Goal: Information Seeking & Learning: Learn about a topic

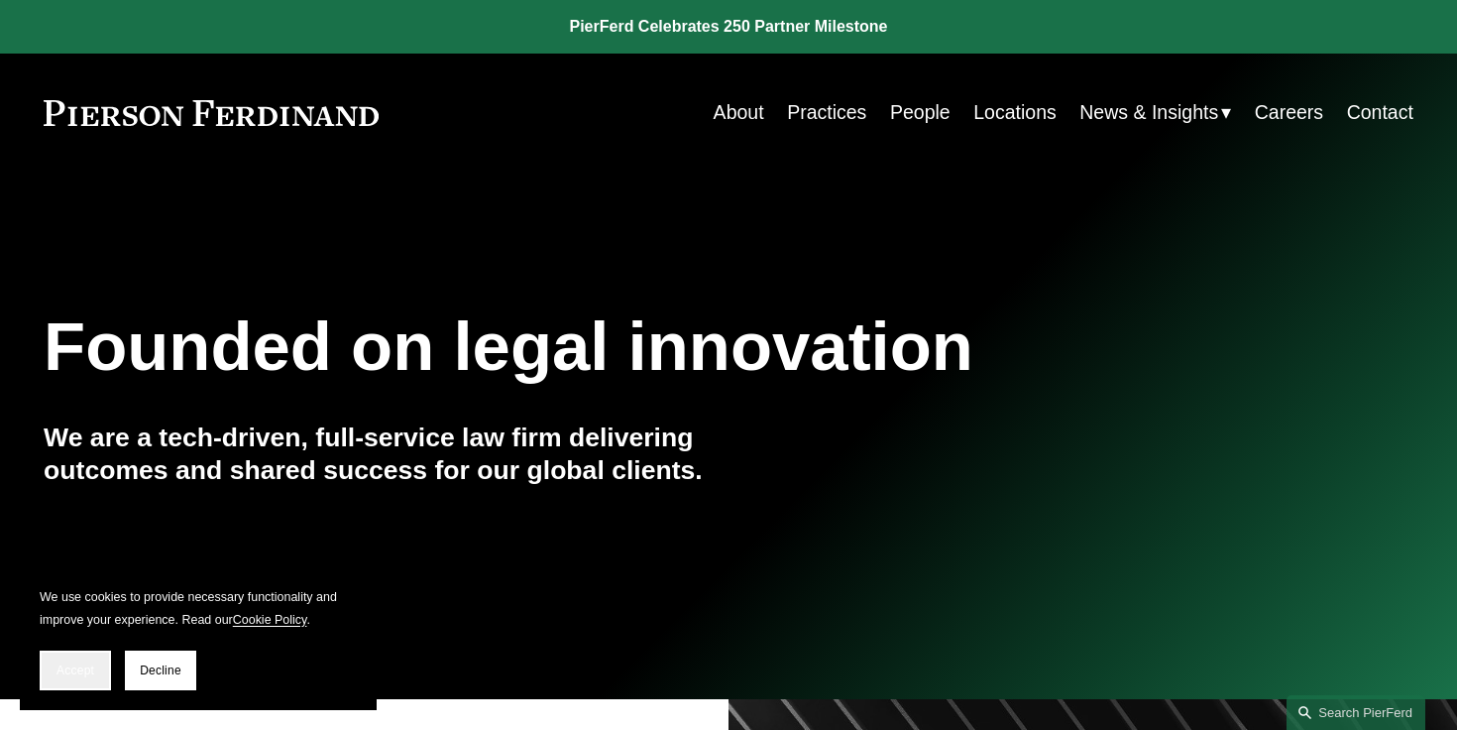
click at [84, 665] on span "Accept" at bounding box center [76, 670] width 38 height 14
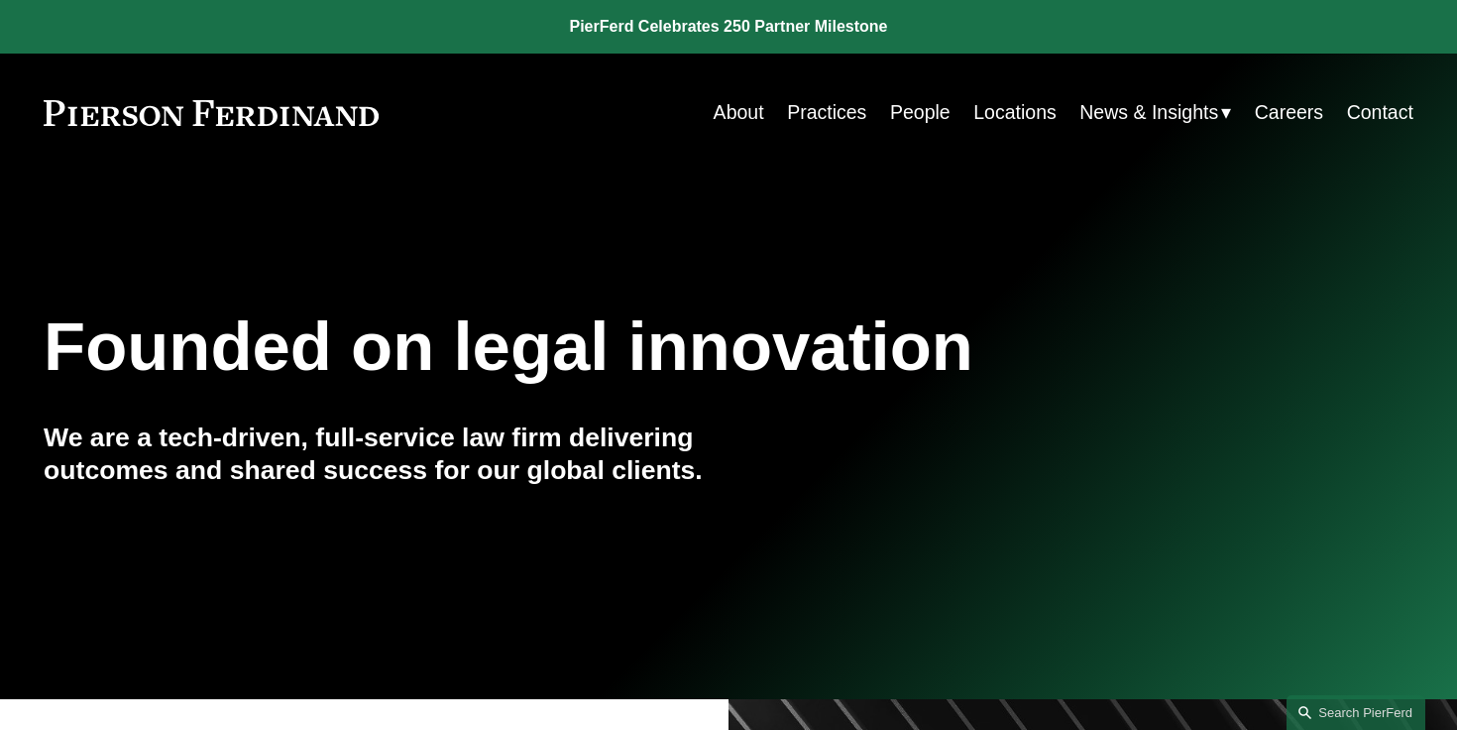
click at [936, 126] on link "People" at bounding box center [920, 112] width 60 height 39
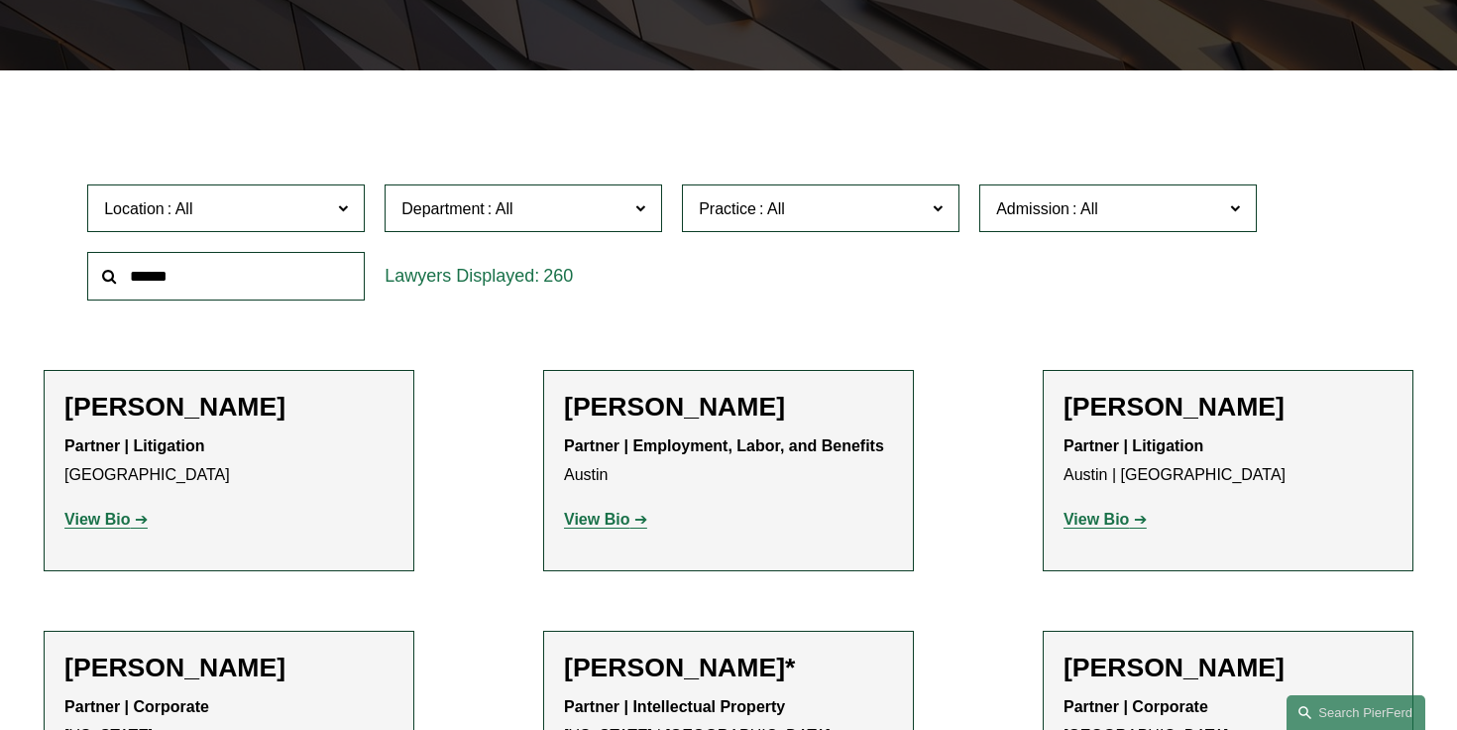
scroll to position [494, 0]
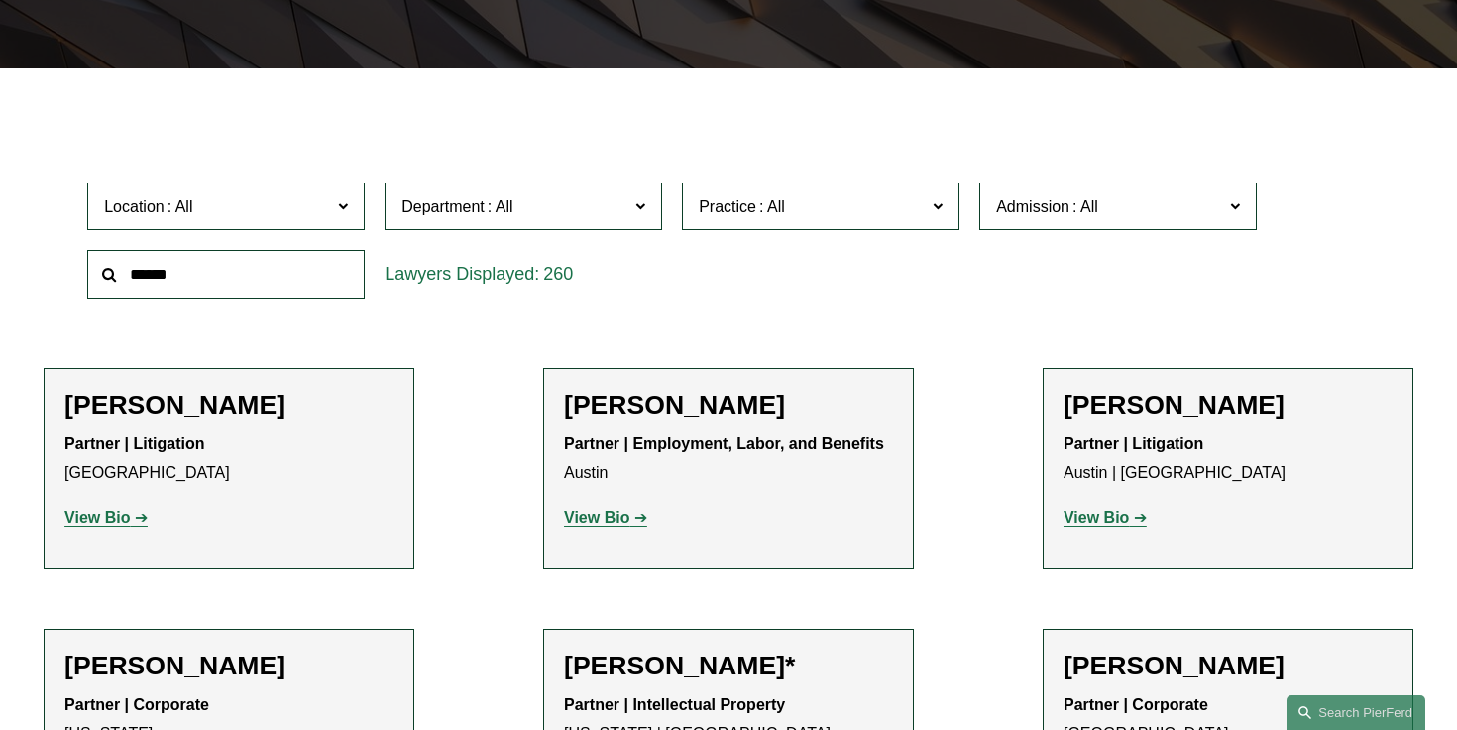
click at [277, 288] on input "text" at bounding box center [226, 274] width 278 height 49
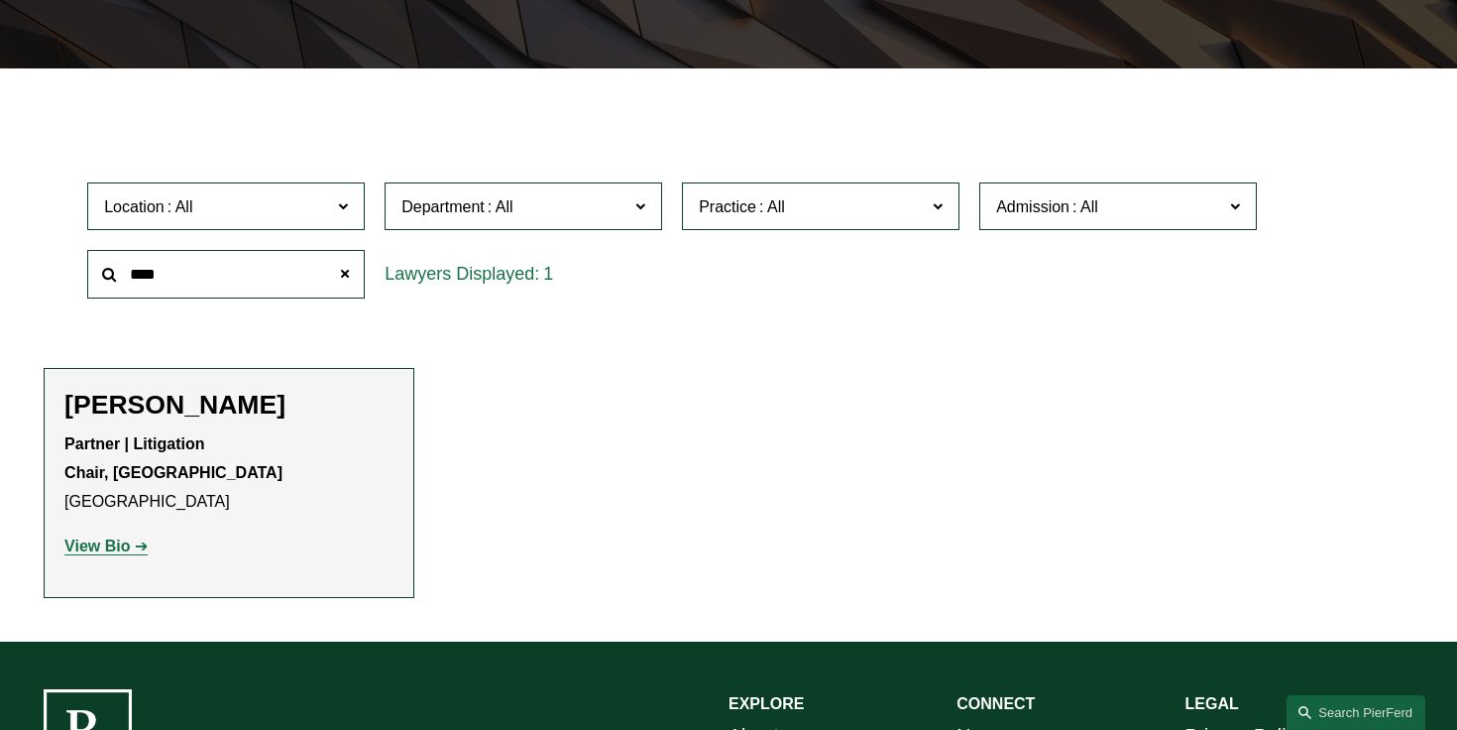
type input "****"
click at [105, 548] on strong "View Bio" at bounding box center [96, 545] width 65 height 17
click at [343, 269] on span at bounding box center [345, 275] width 40 height 40
click at [272, 277] on input "text" at bounding box center [226, 274] width 278 height 49
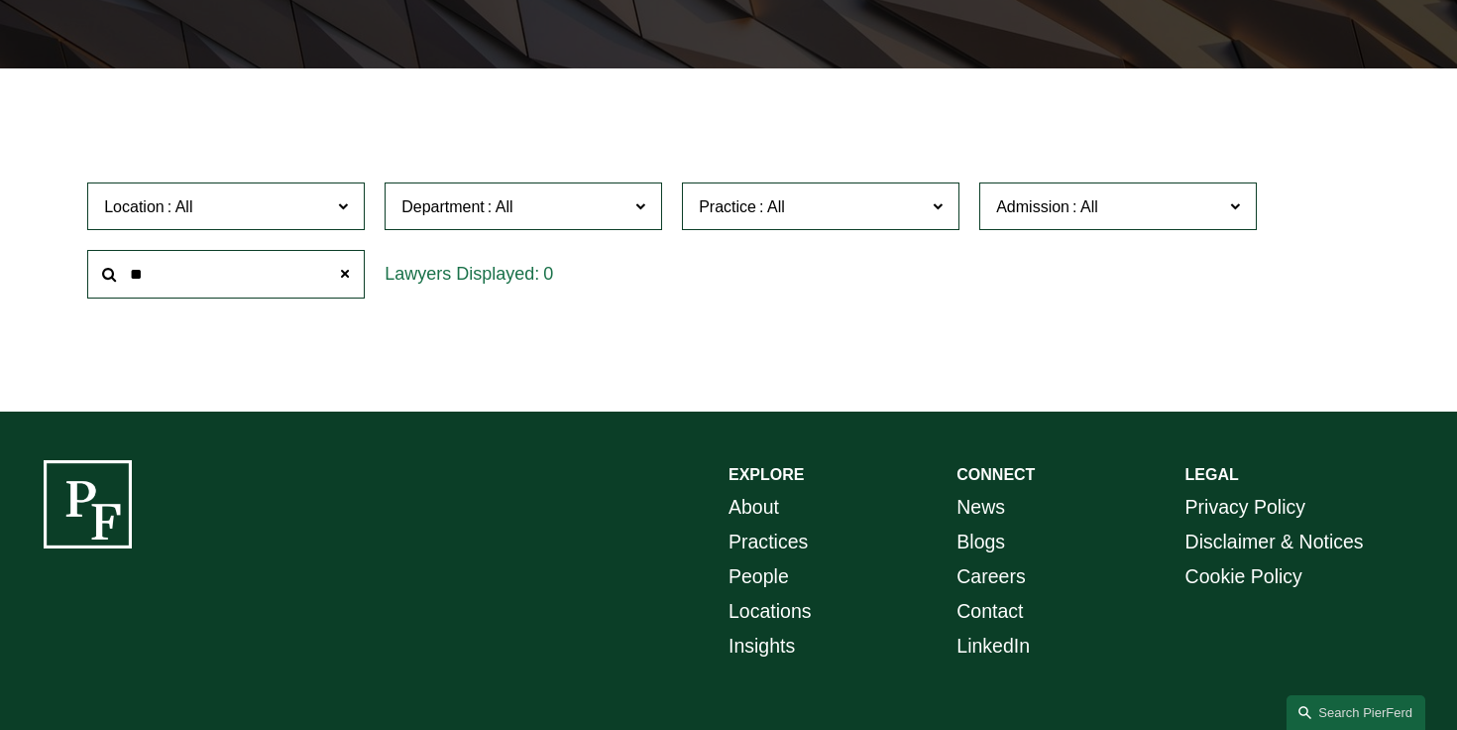
type input "*"
type input "*******"
click at [340, 274] on span at bounding box center [345, 275] width 40 height 40
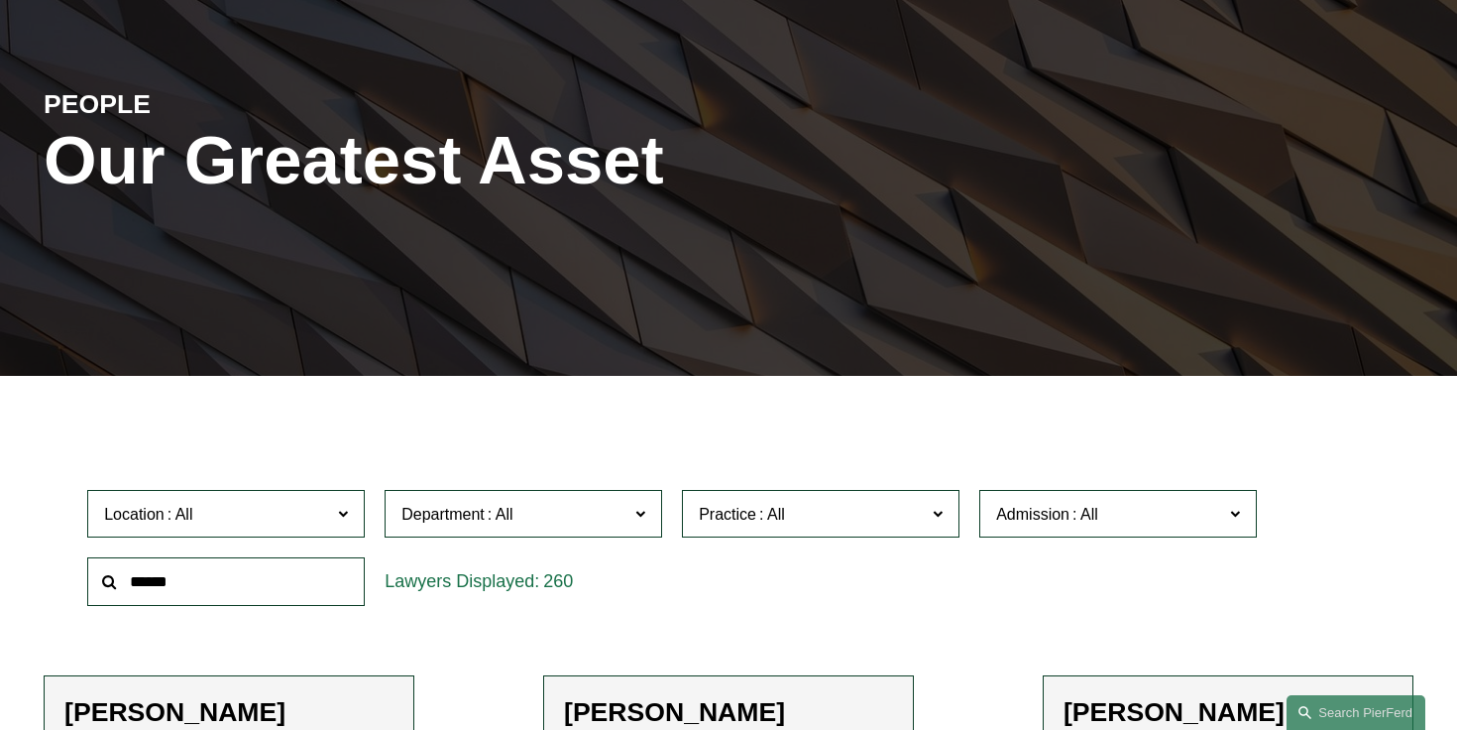
scroll to position [190, 0]
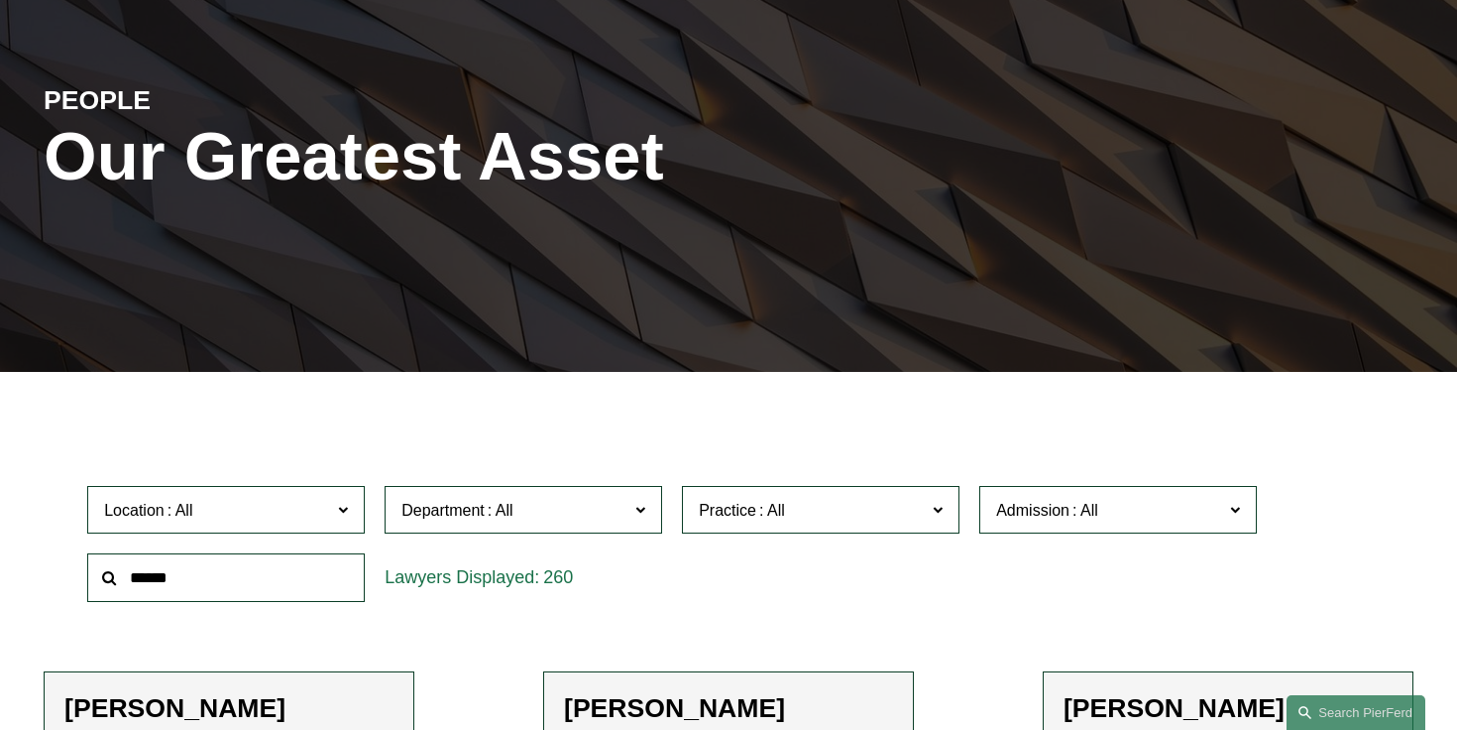
click at [888, 522] on span "Practice" at bounding box center [812, 510] width 227 height 27
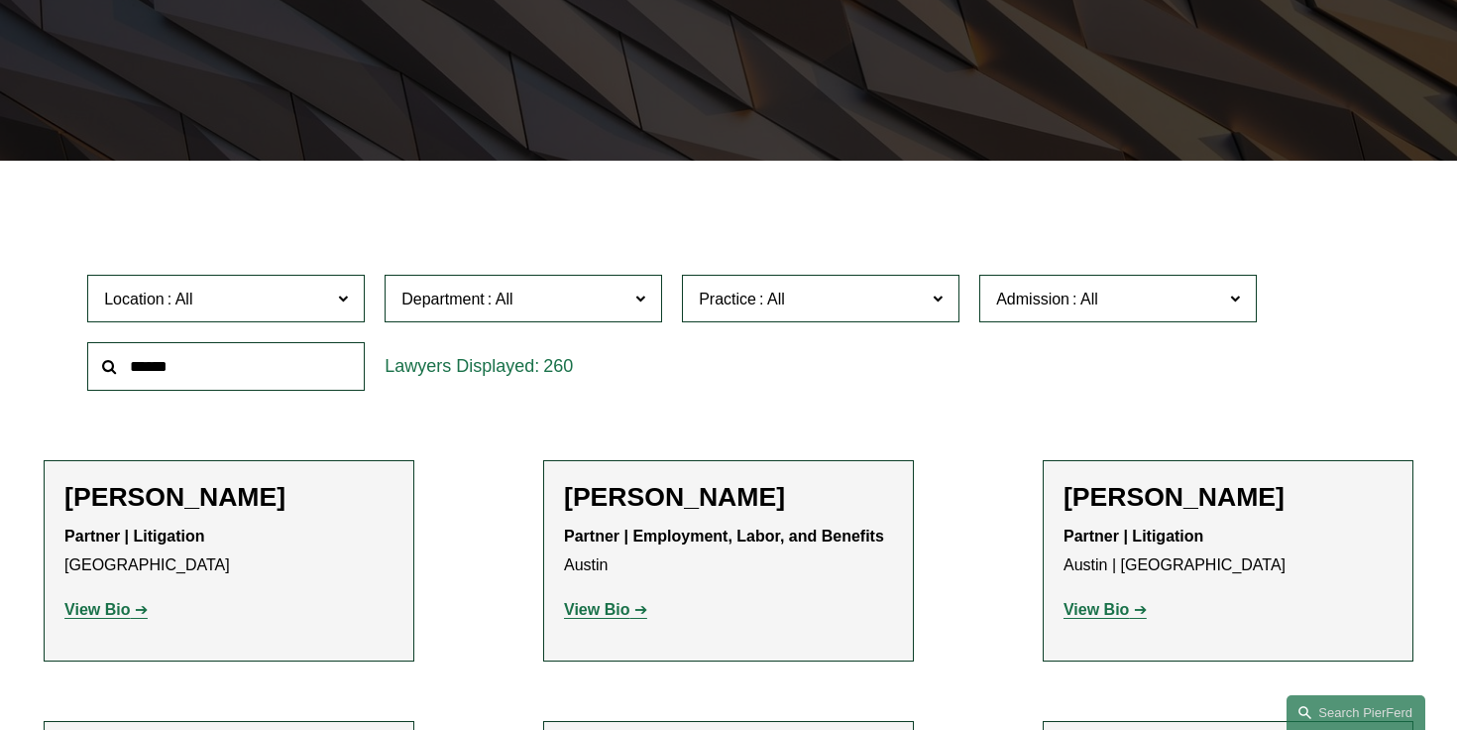
scroll to position [3970, 0]
click at [0, 0] on link "Trusts & Estates" at bounding box center [0, 0] width 0 height 0
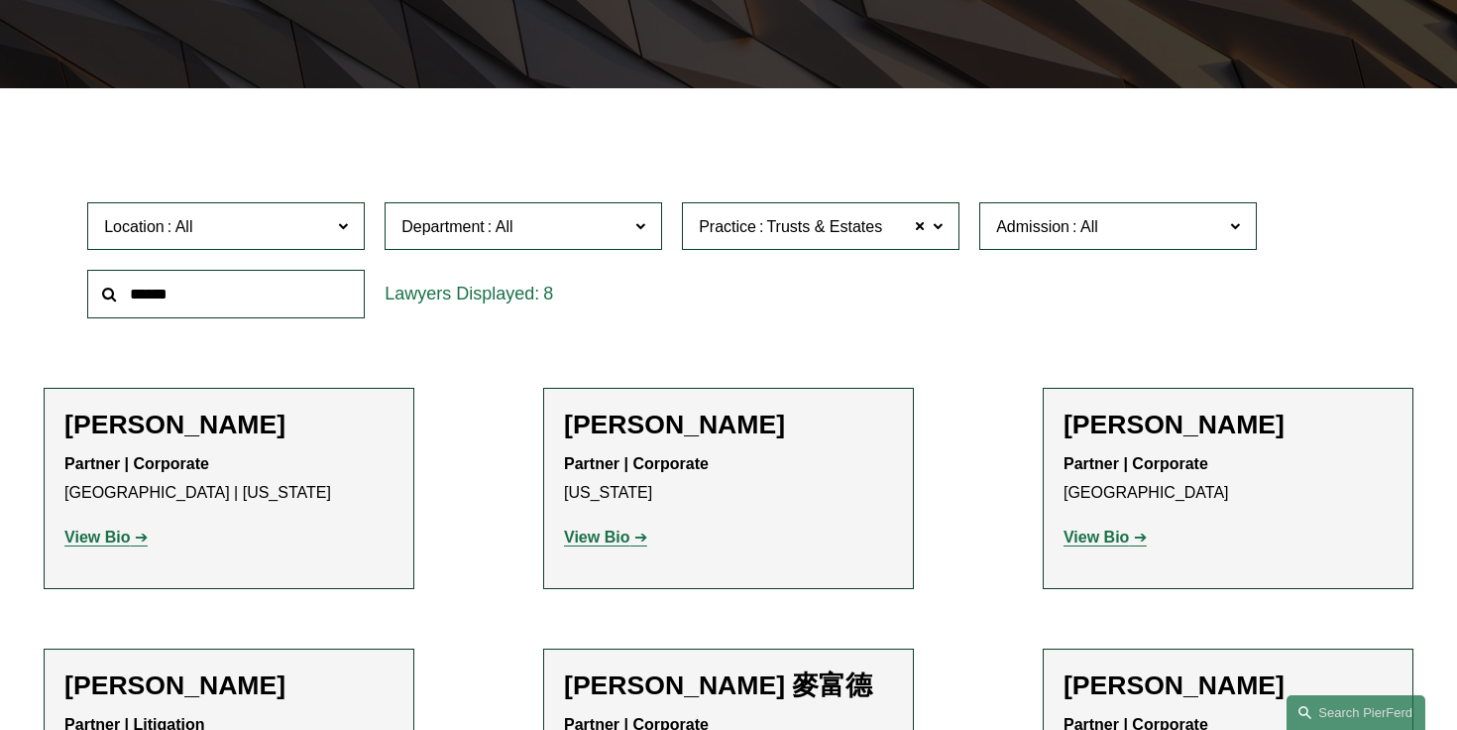
scroll to position [476, 0]
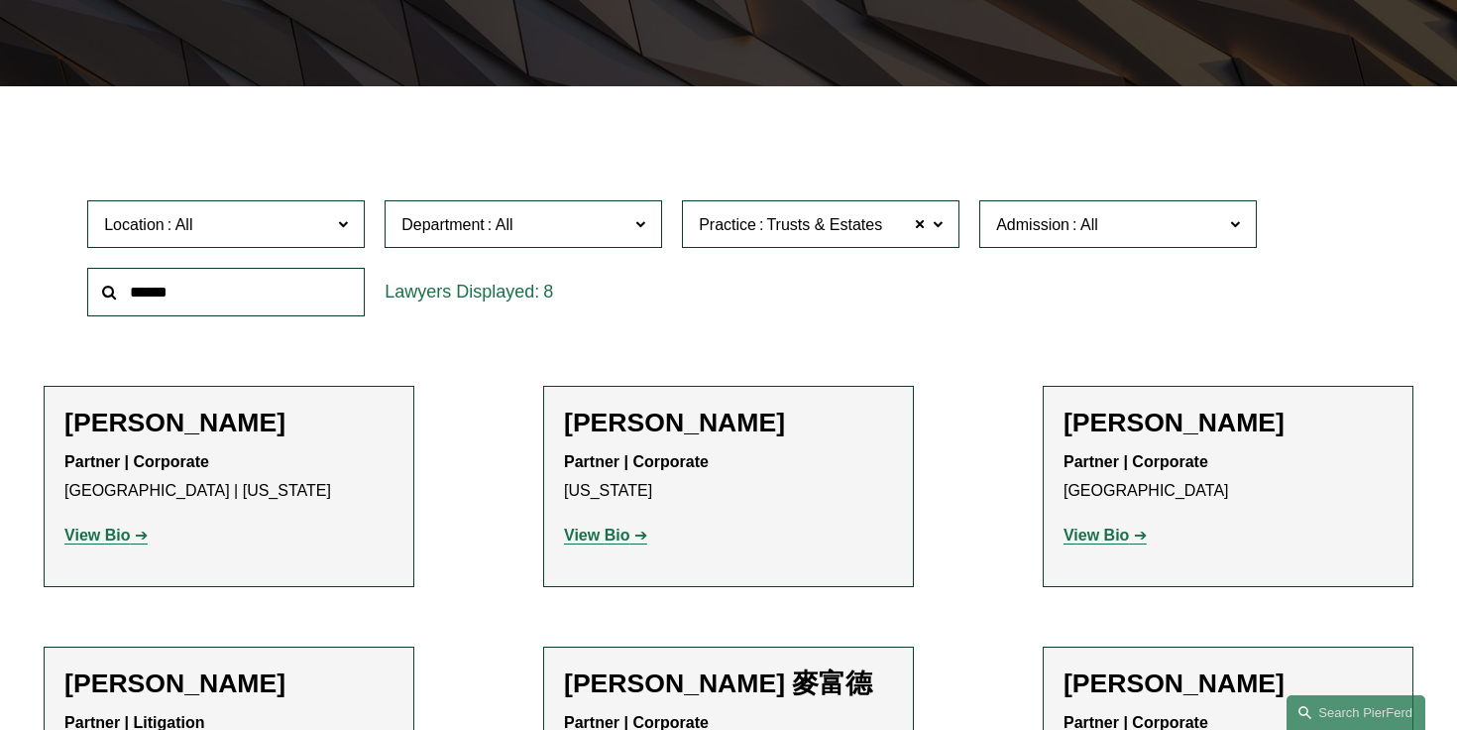
click at [109, 534] on strong "View Bio" at bounding box center [96, 534] width 65 height 17
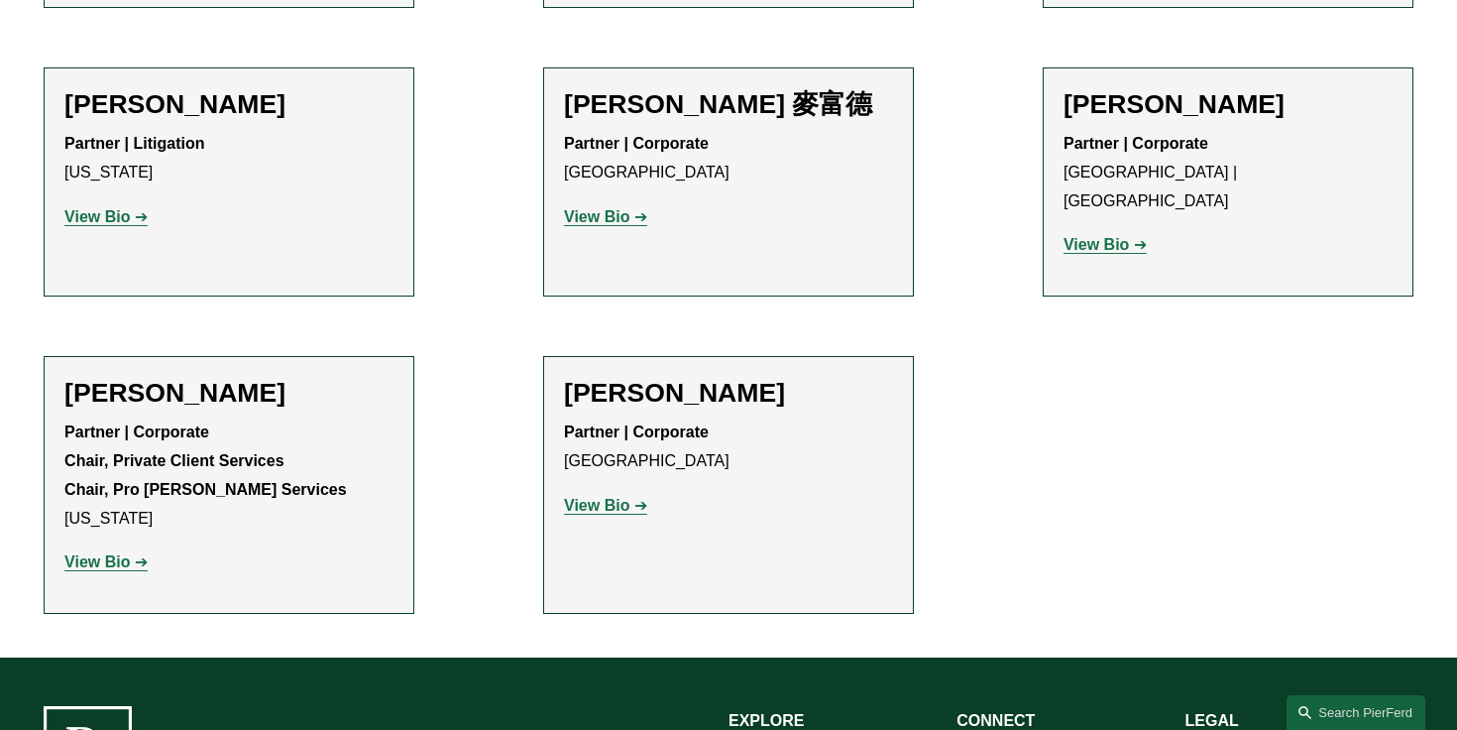
scroll to position [1058, 0]
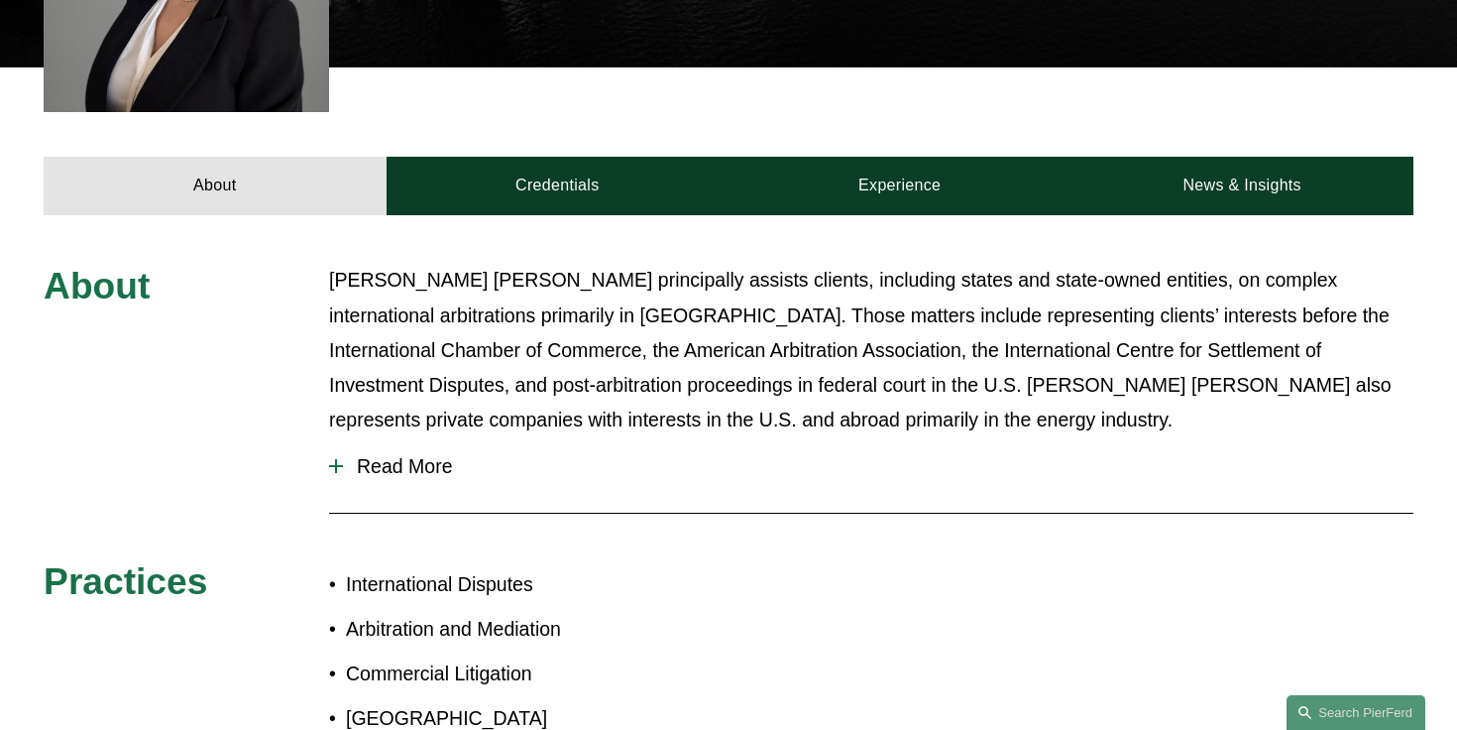
scroll to position [742, 0]
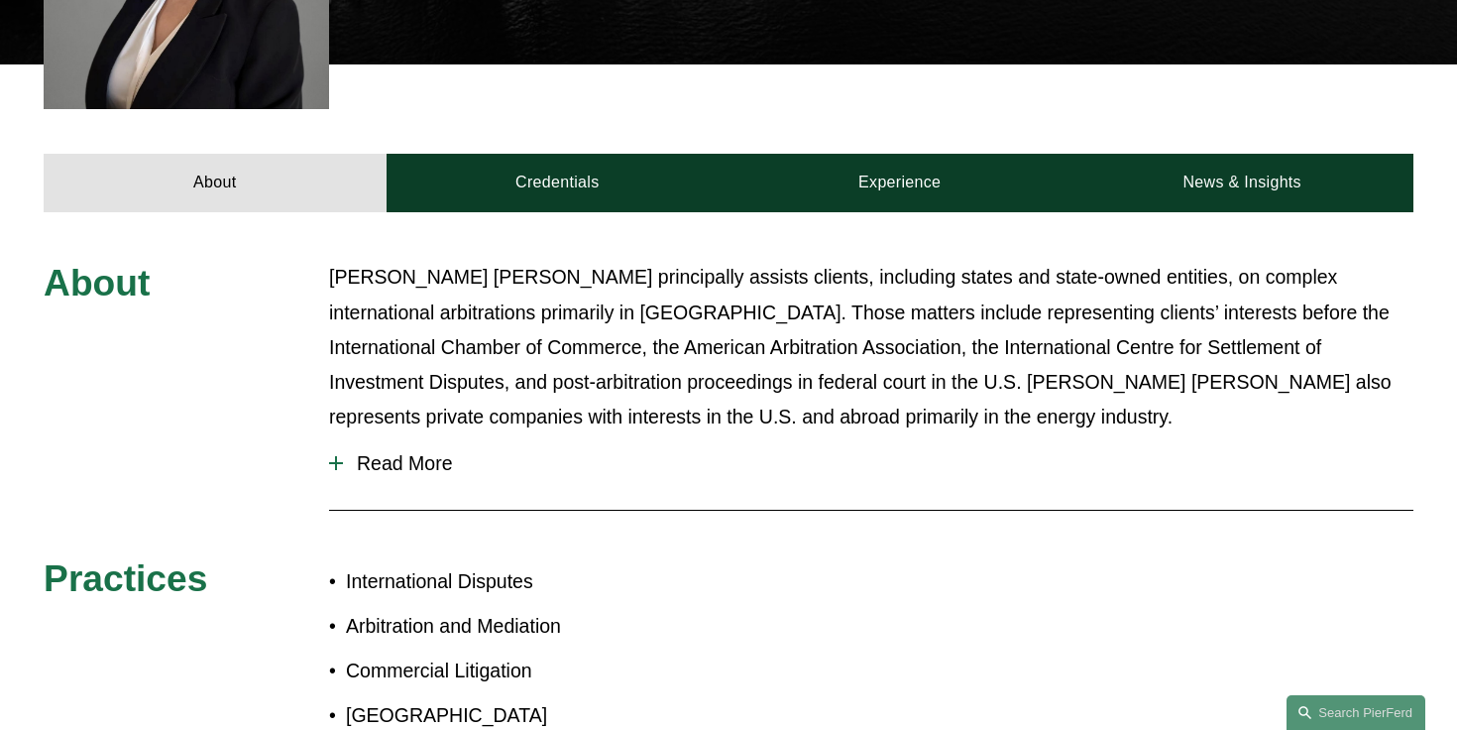
click at [356, 466] on span "Read More" at bounding box center [878, 463] width 1071 height 23
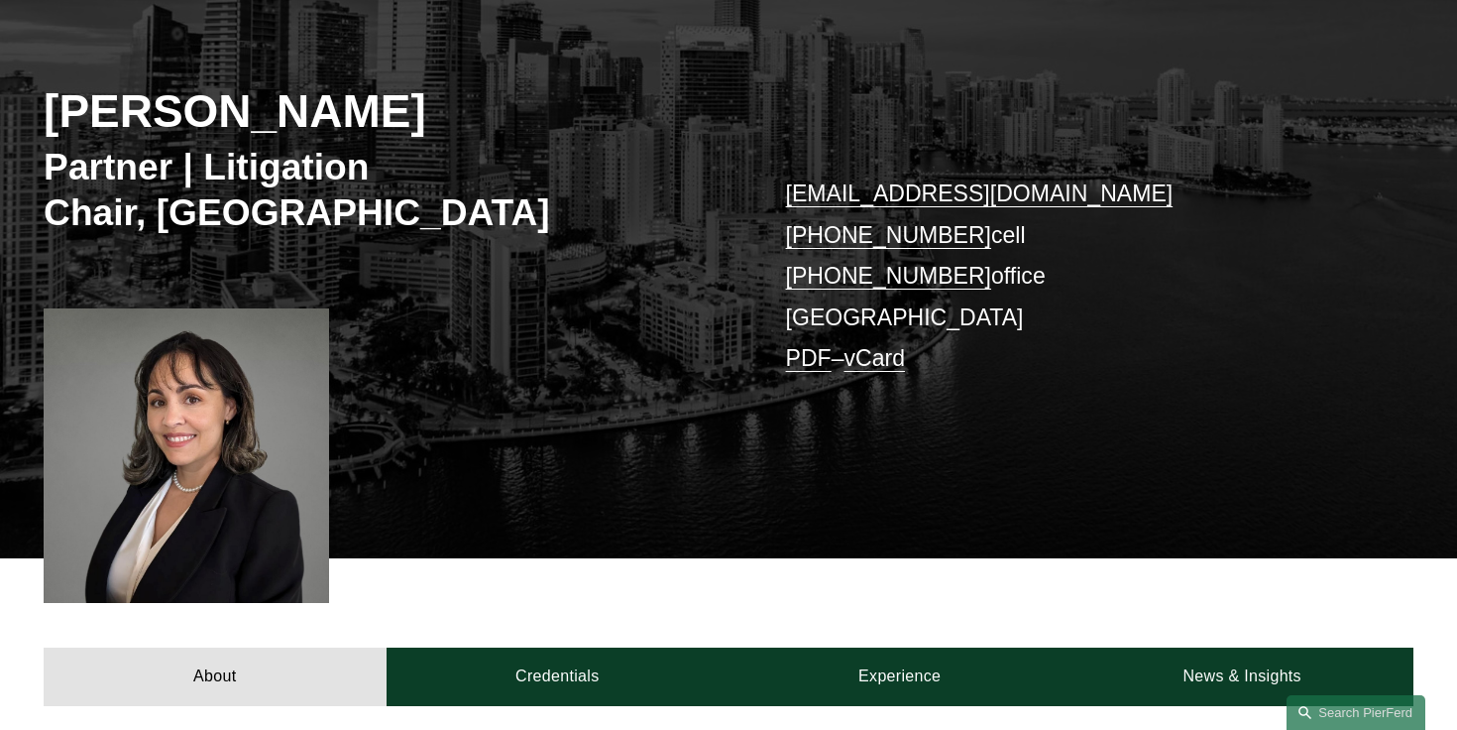
scroll to position [0, 0]
